Goal: Task Accomplishment & Management: Use online tool/utility

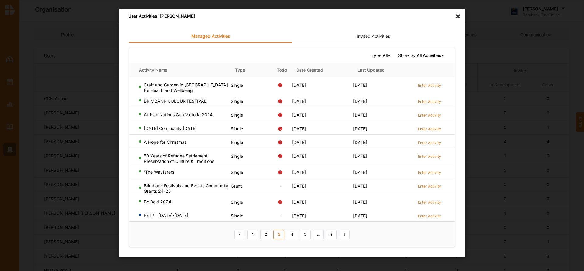
click at [457, 16] on icon at bounding box center [459, 14] width 10 height 10
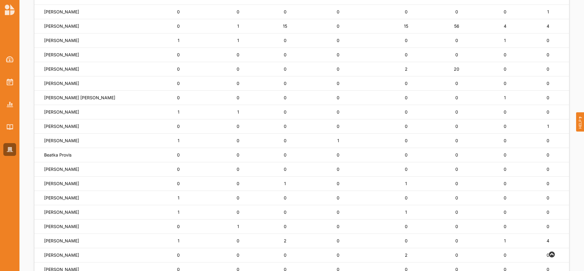
scroll to position [128, 0]
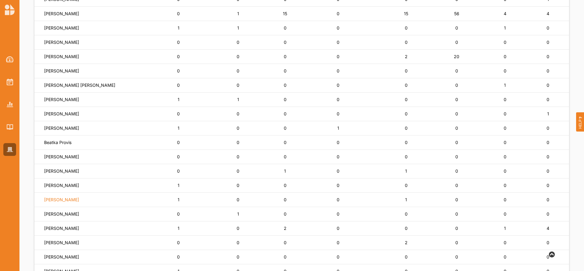
click at [62, 198] on label "[PERSON_NAME]" at bounding box center [61, 199] width 35 height 5
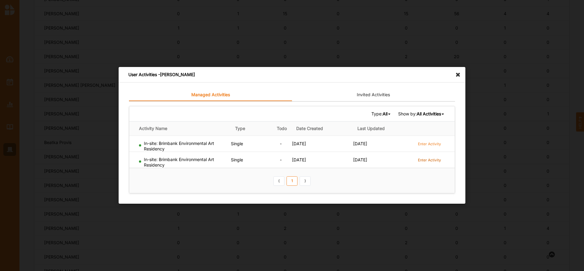
click at [428, 159] on label "Enter Activity" at bounding box center [429, 159] width 23 height 5
drag, startPoint x: 139, startPoint y: 161, endPoint x: 337, endPoint y: 173, distance: 198.8
click at [337, 173] on th "⟨ 1 ⟩" at bounding box center [291, 180] width 325 height 25
click at [427, 159] on label "Enter Activity" at bounding box center [429, 159] width 23 height 5
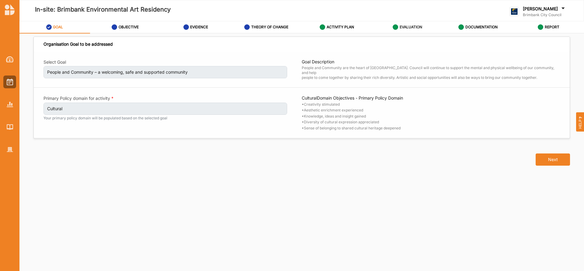
click at [414, 27] on label "EVALUATION" at bounding box center [410, 27] width 22 height 5
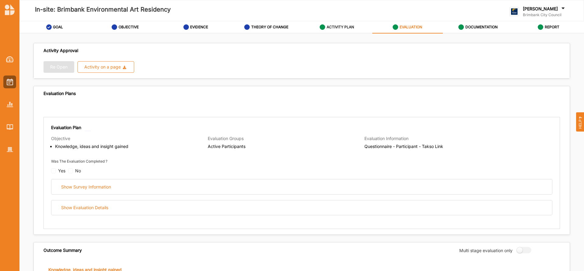
click at [340, 25] on label "ACTIVITY PLAN" at bounding box center [339, 27] width 27 height 5
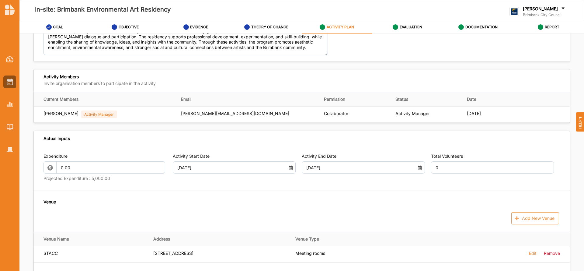
scroll to position [180, 0]
drag, startPoint x: 93, startPoint y: 113, endPoint x: 317, endPoint y: 139, distance: 225.5
click at [317, 139] on div "Actual Inputs" at bounding box center [302, 137] width 536 height 15
